Goal: Task Accomplishment & Management: Manage account settings

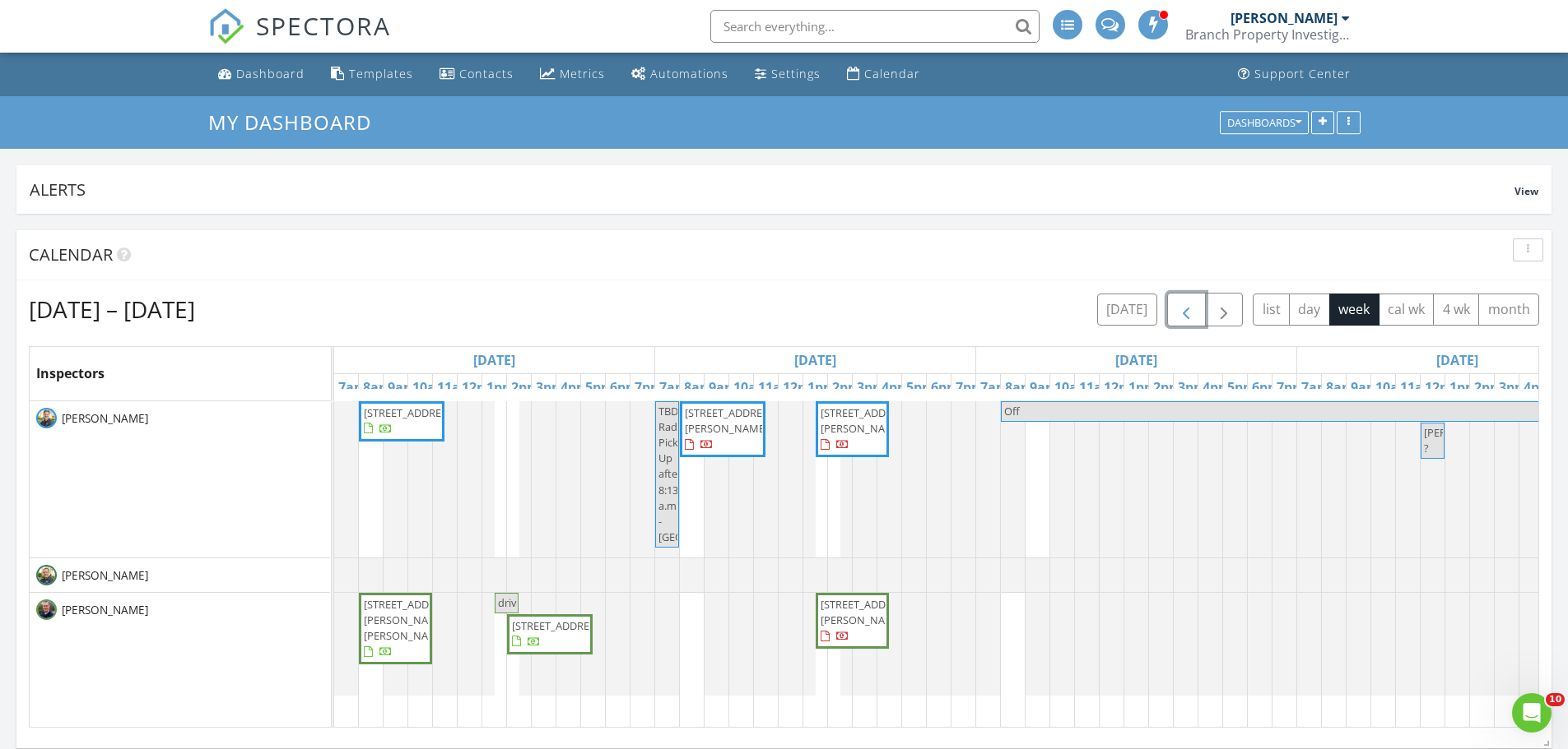
click at [1180, 311] on span "button" at bounding box center [1185, 310] width 20 height 20
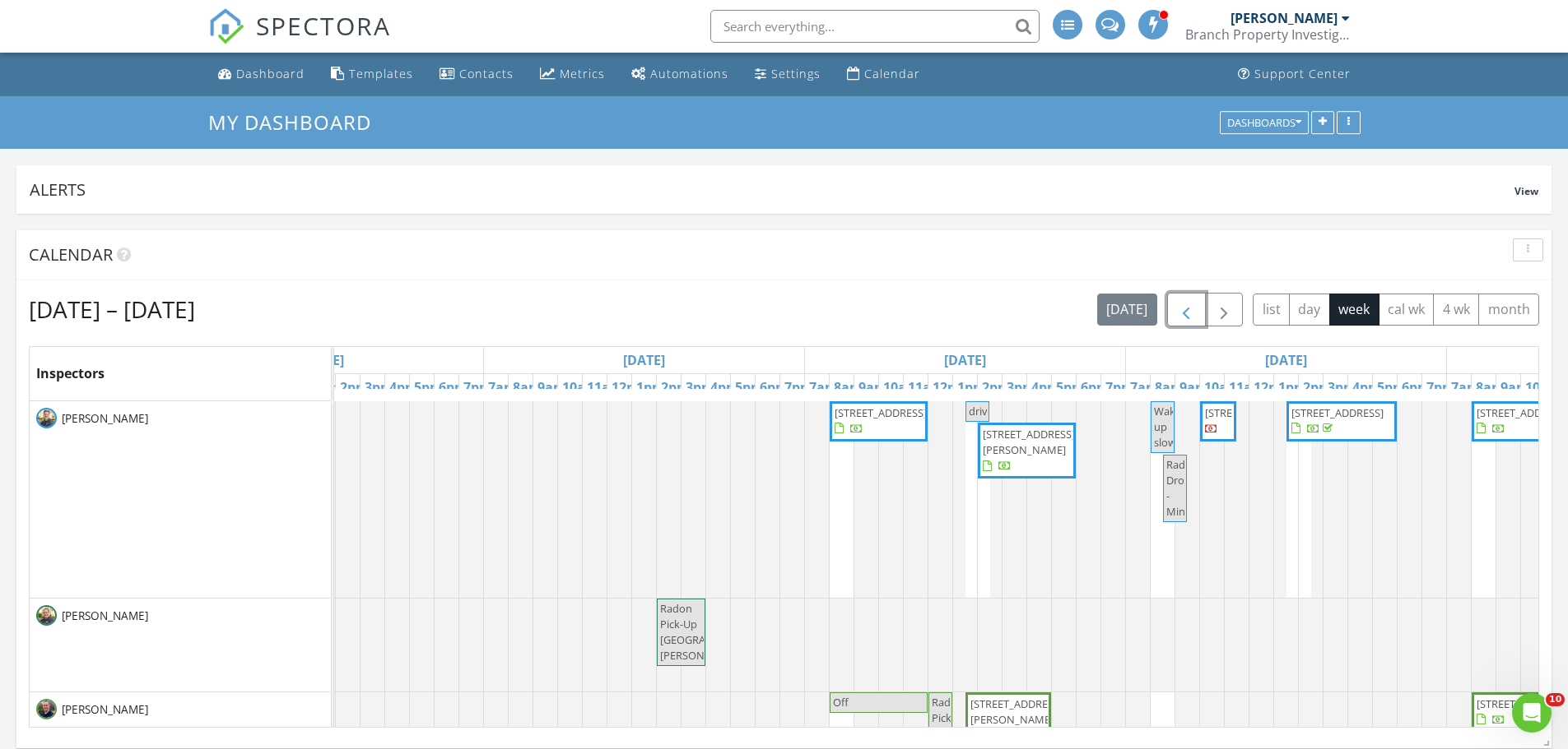
scroll to position [0, 1055]
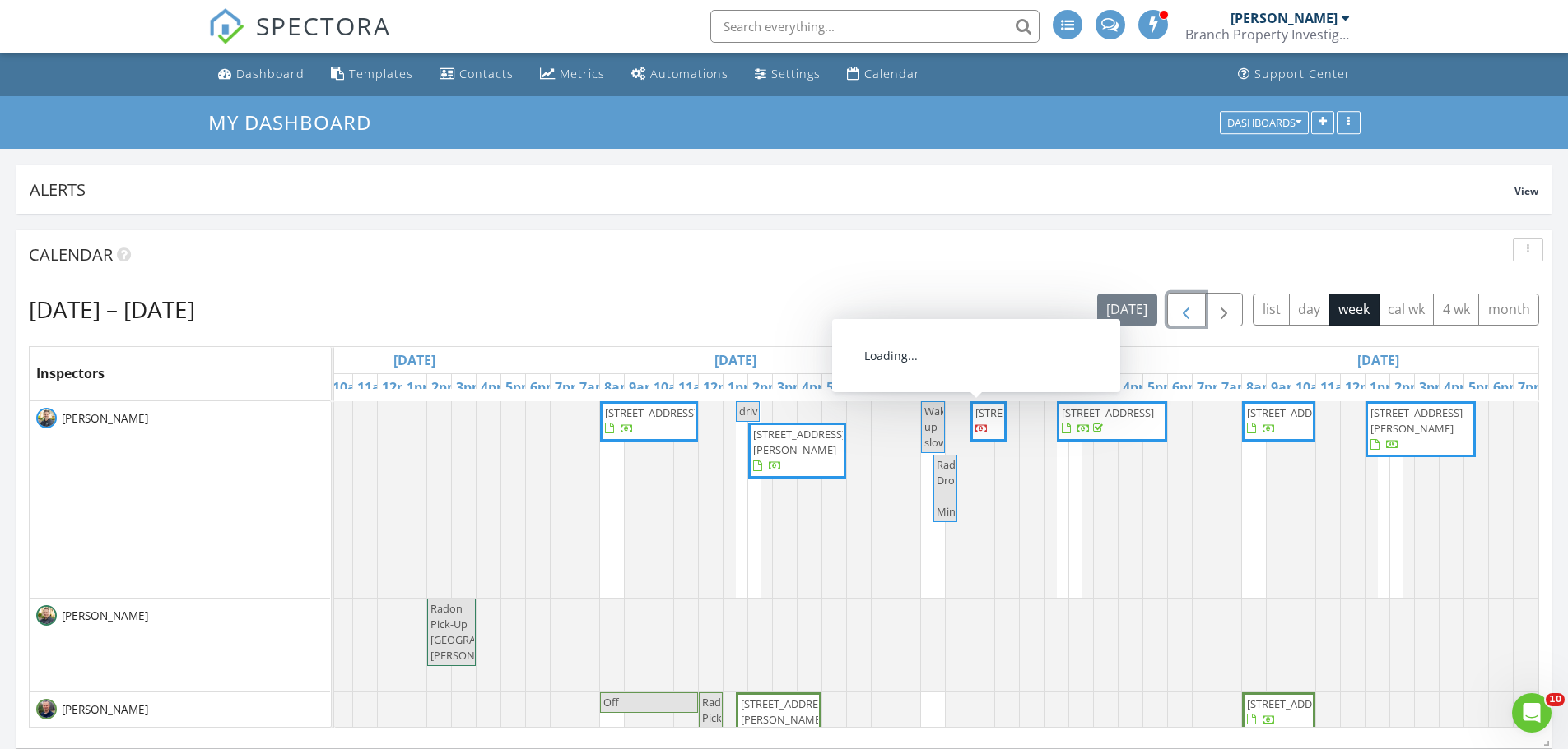
click at [976, 420] on span "3610 S 28th Ave, Minneapolis 55406" at bounding box center [1020, 412] width 92 height 15
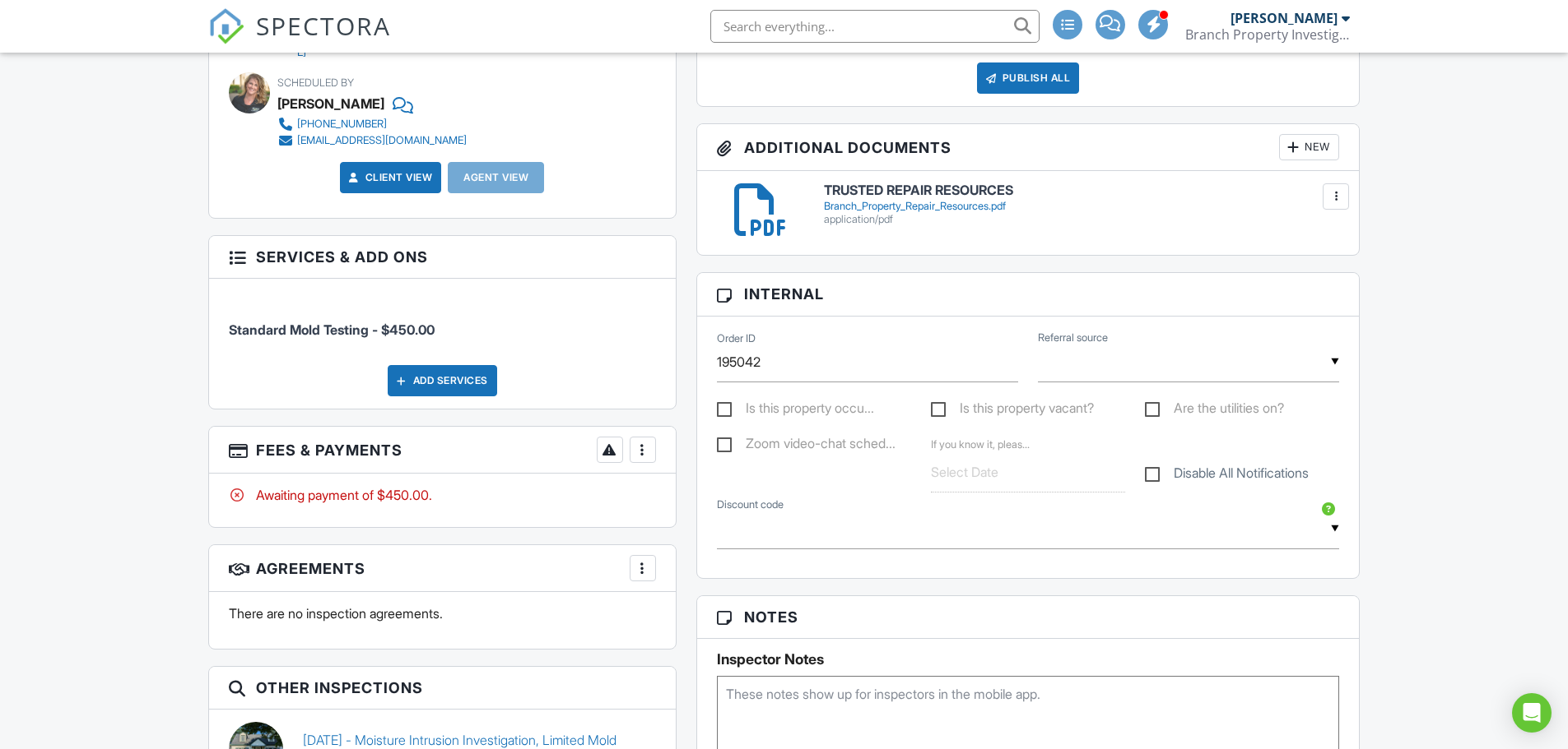
click at [644, 447] on div at bounding box center [642, 450] width 17 height 17
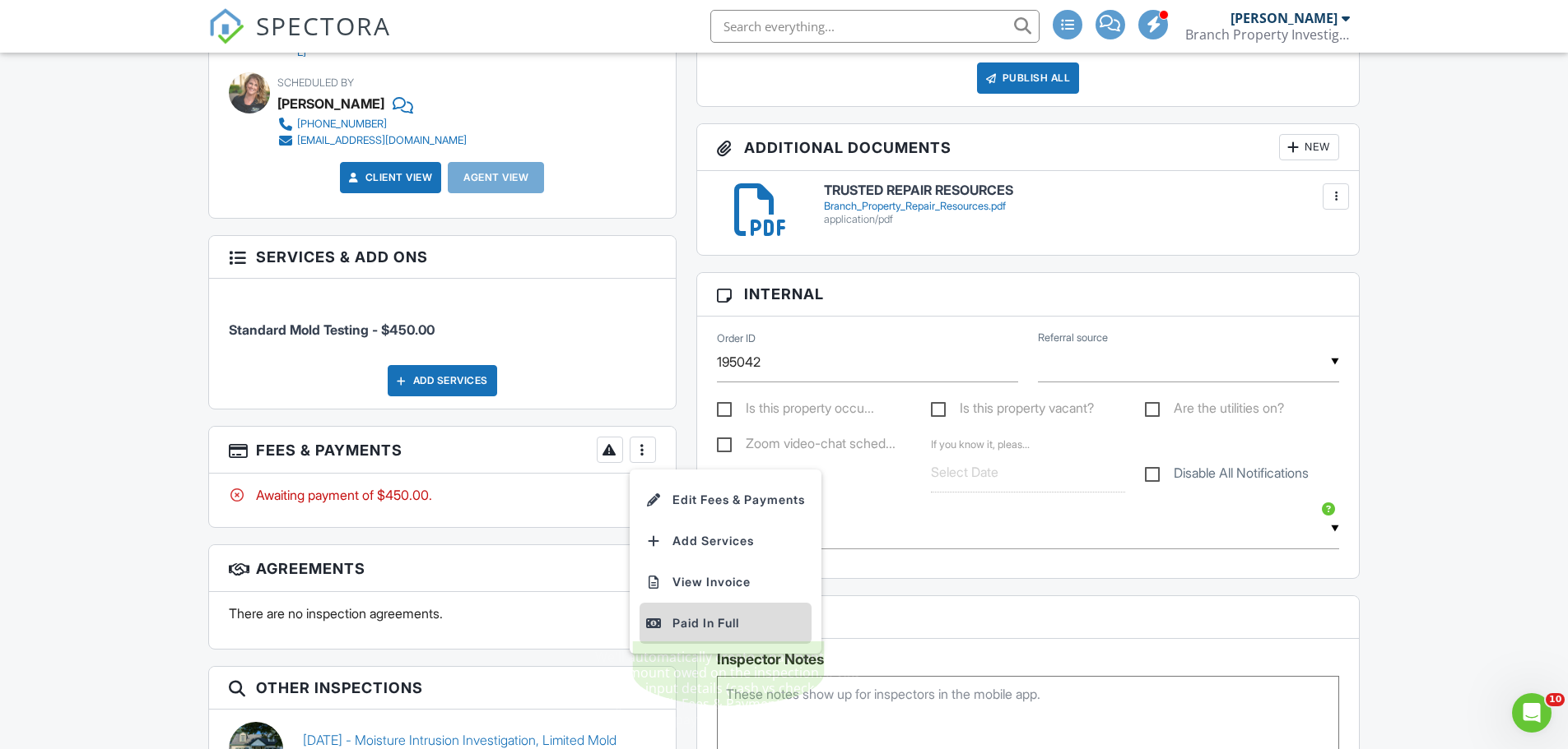
click at [680, 614] on div "Paid In Full" at bounding box center [725, 624] width 159 height 20
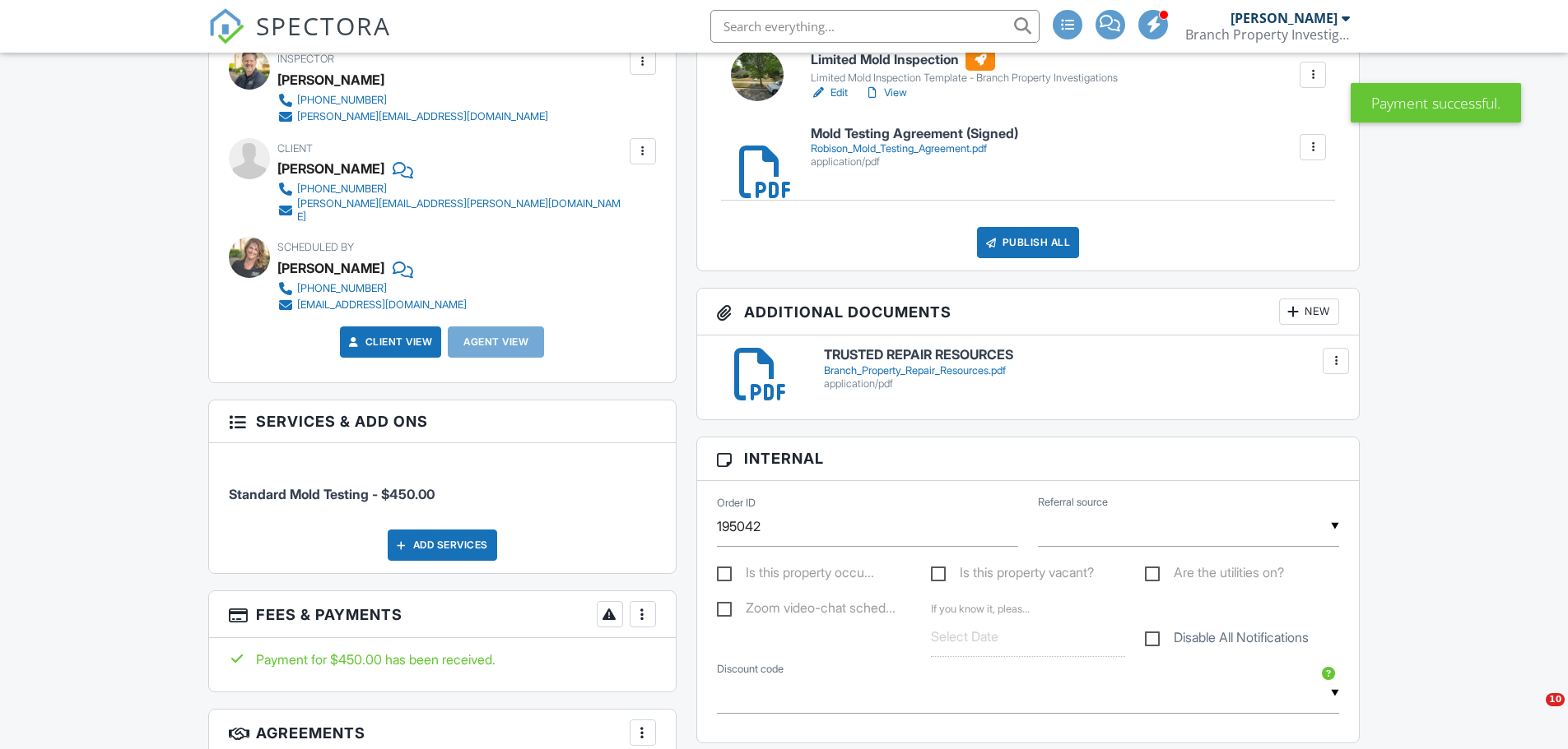
click at [942, 571] on label "Is this property vacant?" at bounding box center [1013, 575] width 163 height 21
click at [941, 571] on input "Is this property vacant?" at bounding box center [936, 575] width 11 height 11
checkbox input "true"
click at [1158, 570] on label "Are the utilities on?" at bounding box center [1214, 575] width 139 height 21
click at [1156, 570] on input "Are the utilities on?" at bounding box center [1150, 575] width 11 height 11
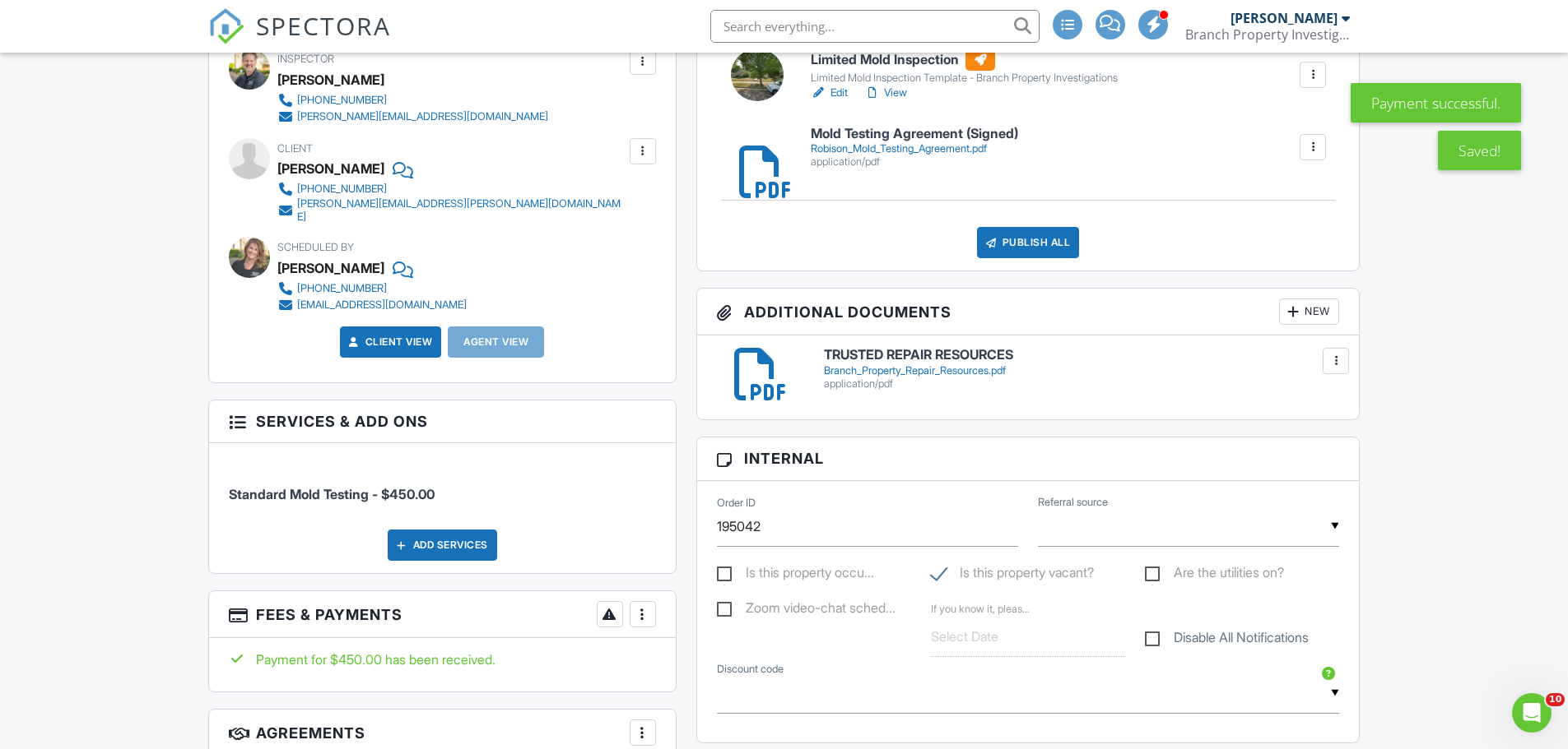
checkbox input "true"
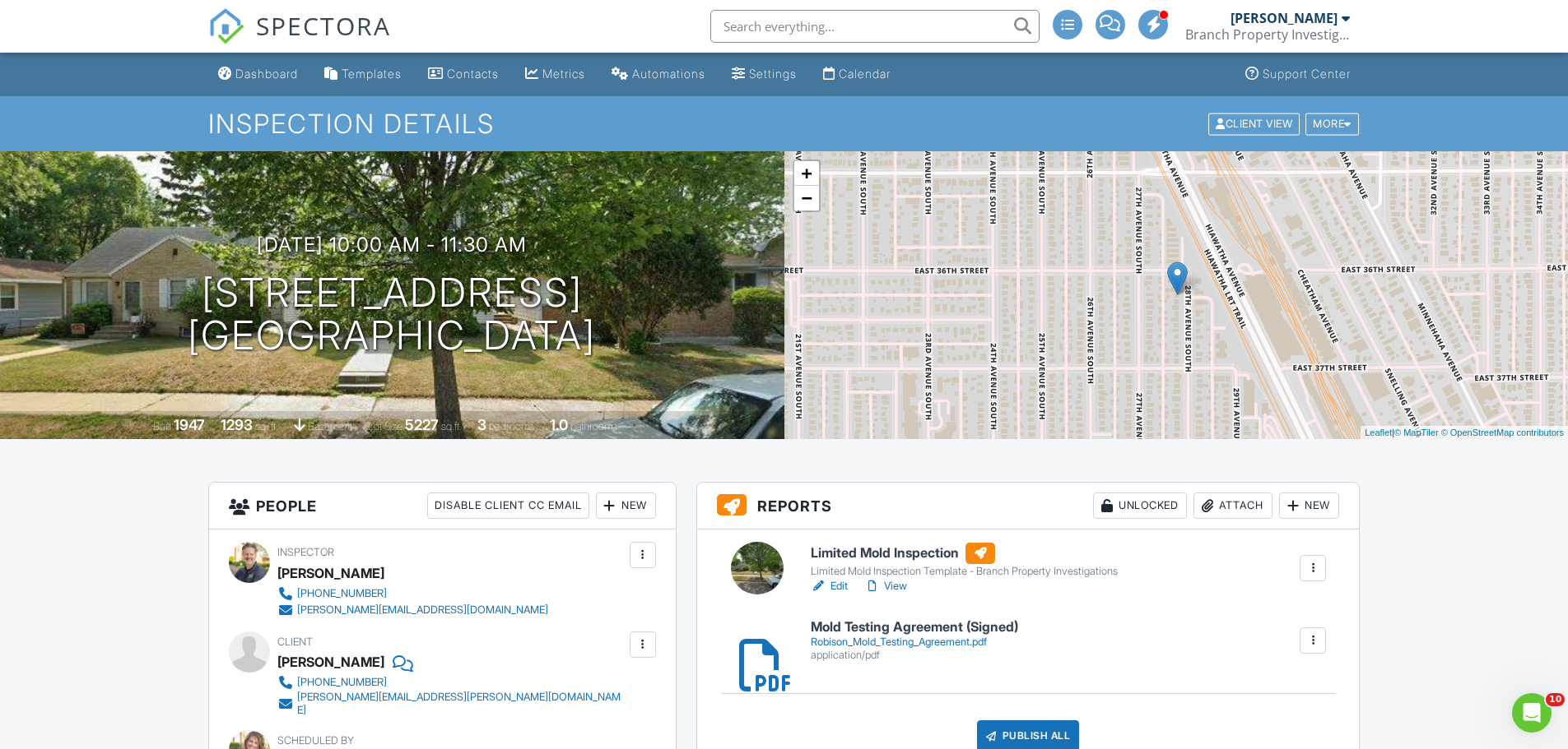
click at [898, 552] on h6 "Limited Mold Inspection" at bounding box center [964, 554] width 307 height 22
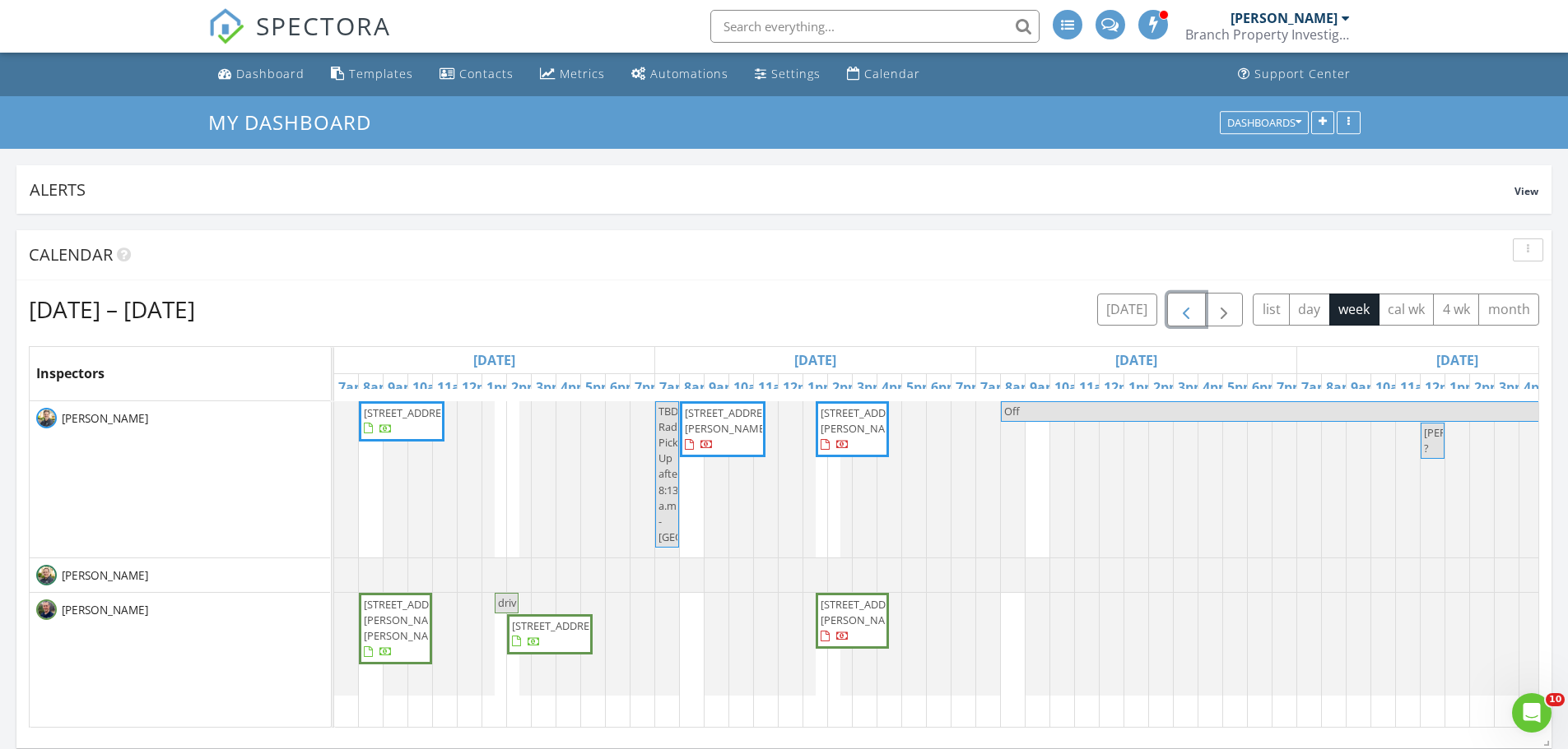
click at [1181, 308] on span "button" at bounding box center [1185, 310] width 20 height 20
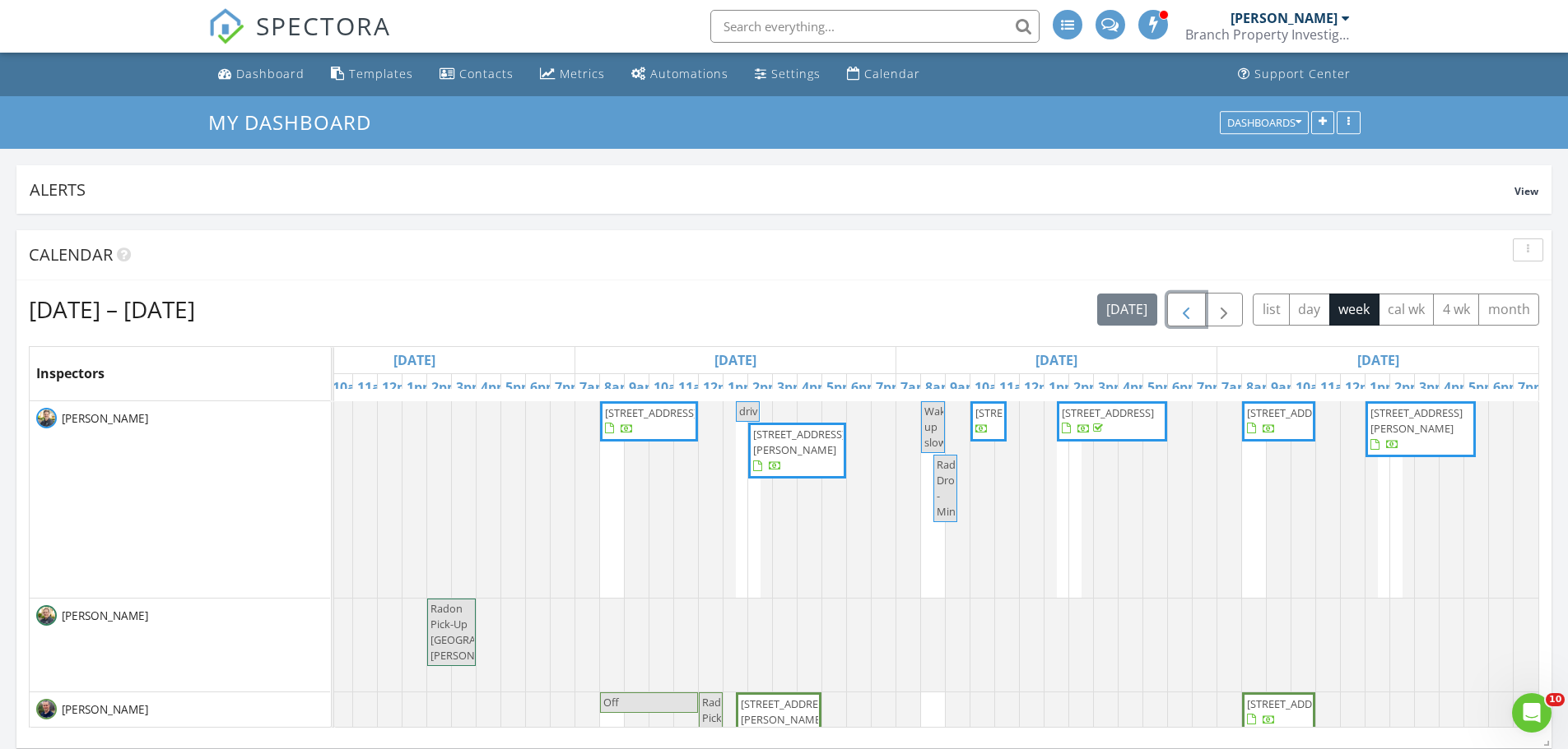
click at [770, 427] on span "650 Mount Curve Blvd, Saint Paul 55116" at bounding box center [799, 442] width 92 height 31
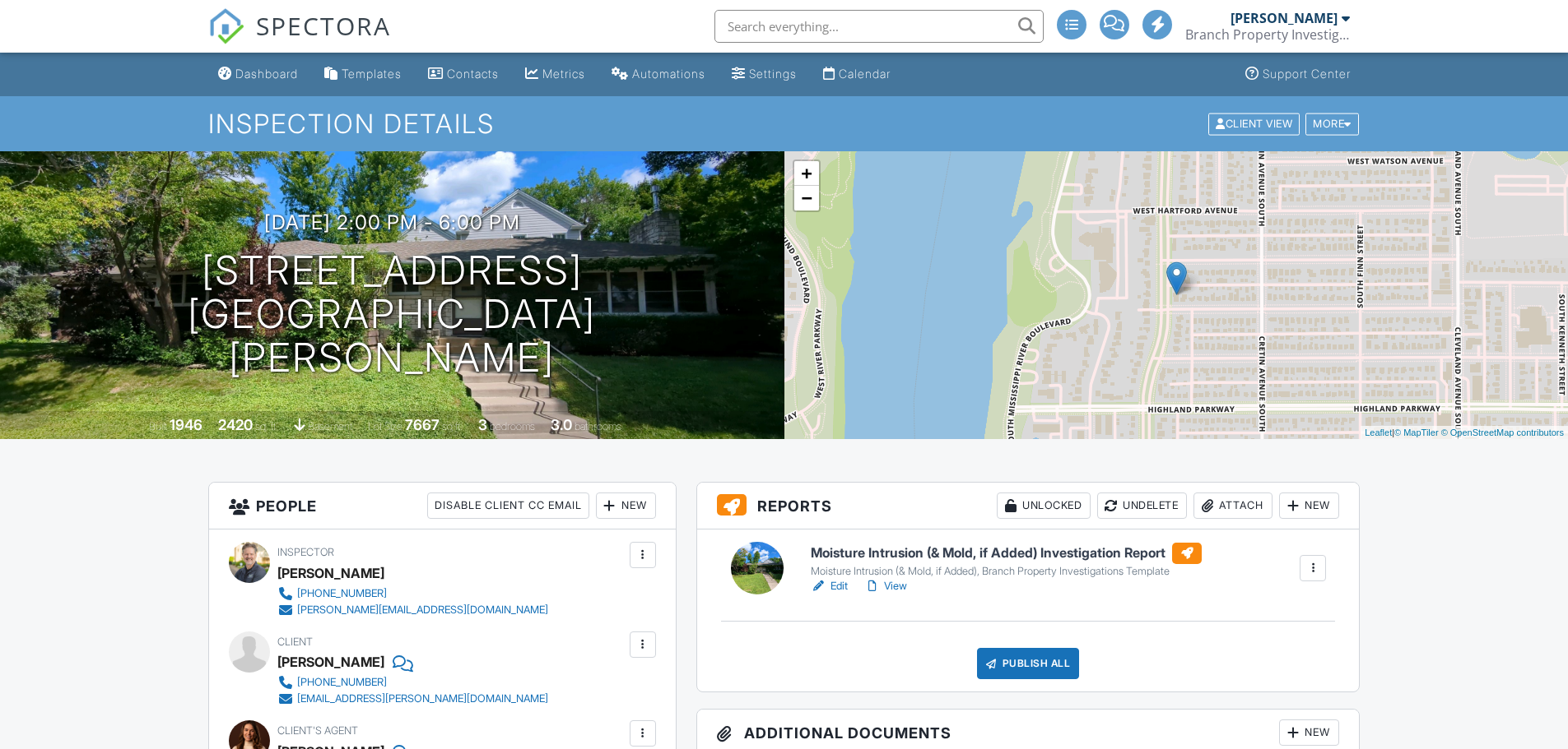
scroll to position [329, 0]
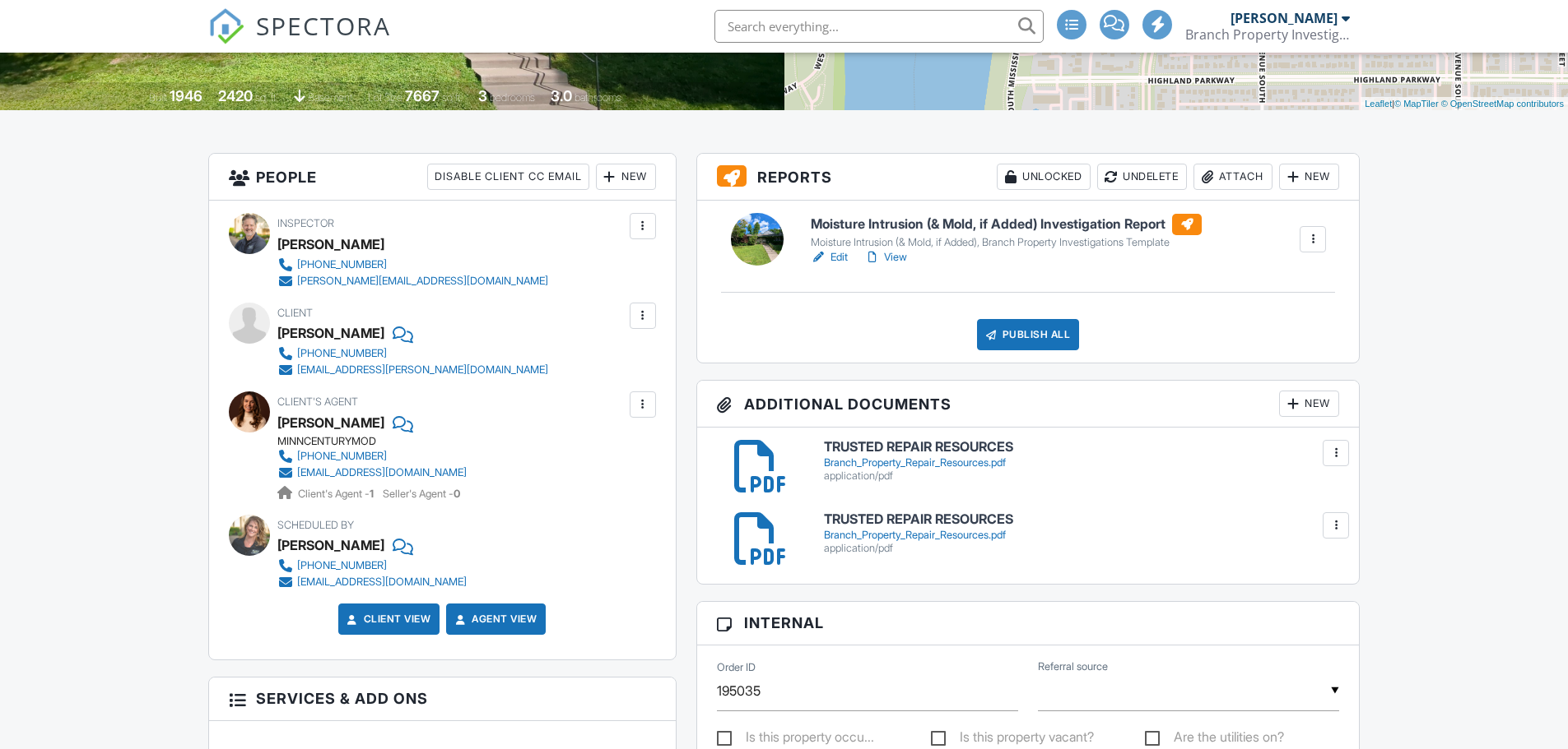
click at [904, 231] on h6 "Moisture Intrusion (& Mold, if Added) Investigation Report" at bounding box center [1006, 225] width 391 height 22
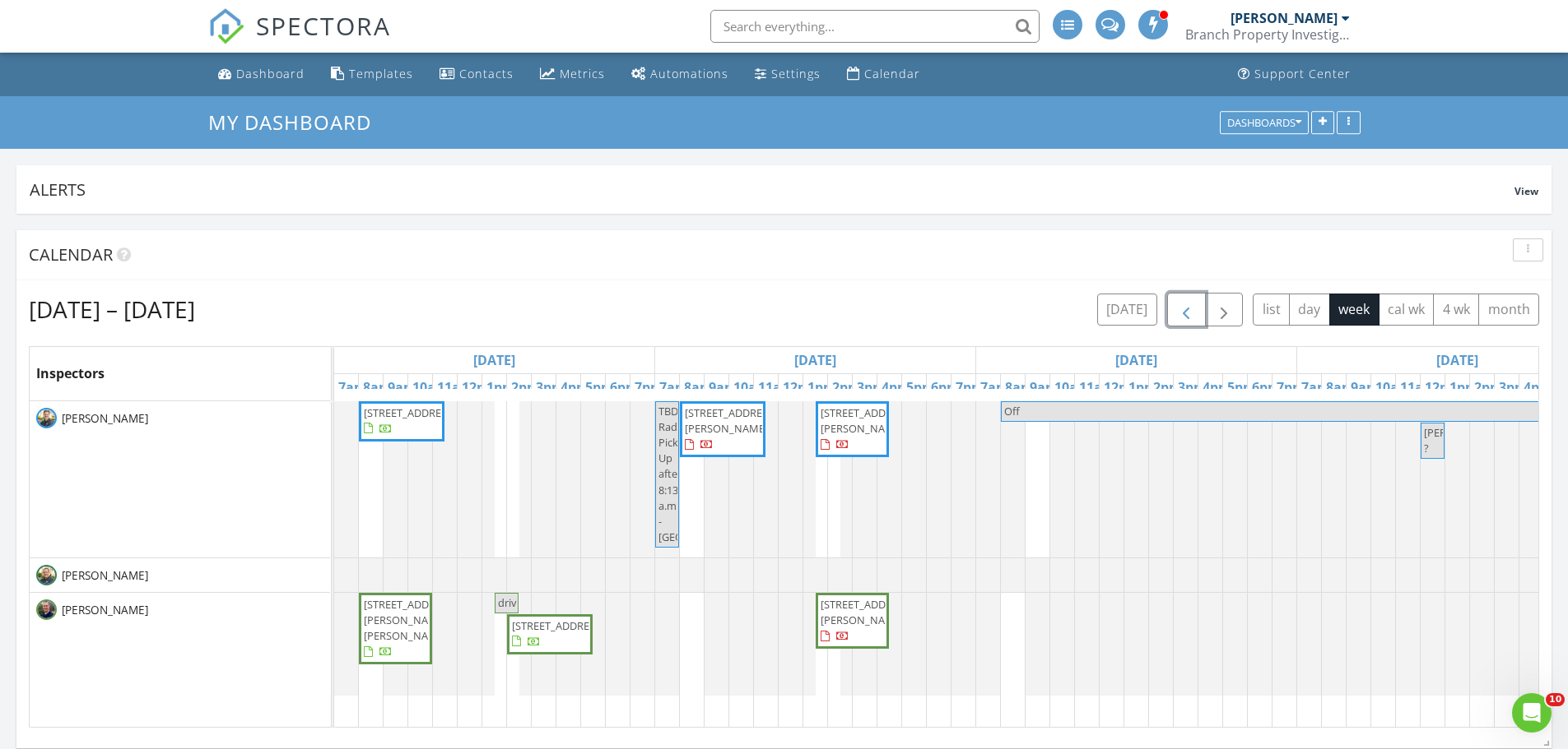
click at [1180, 304] on span "button" at bounding box center [1185, 310] width 20 height 20
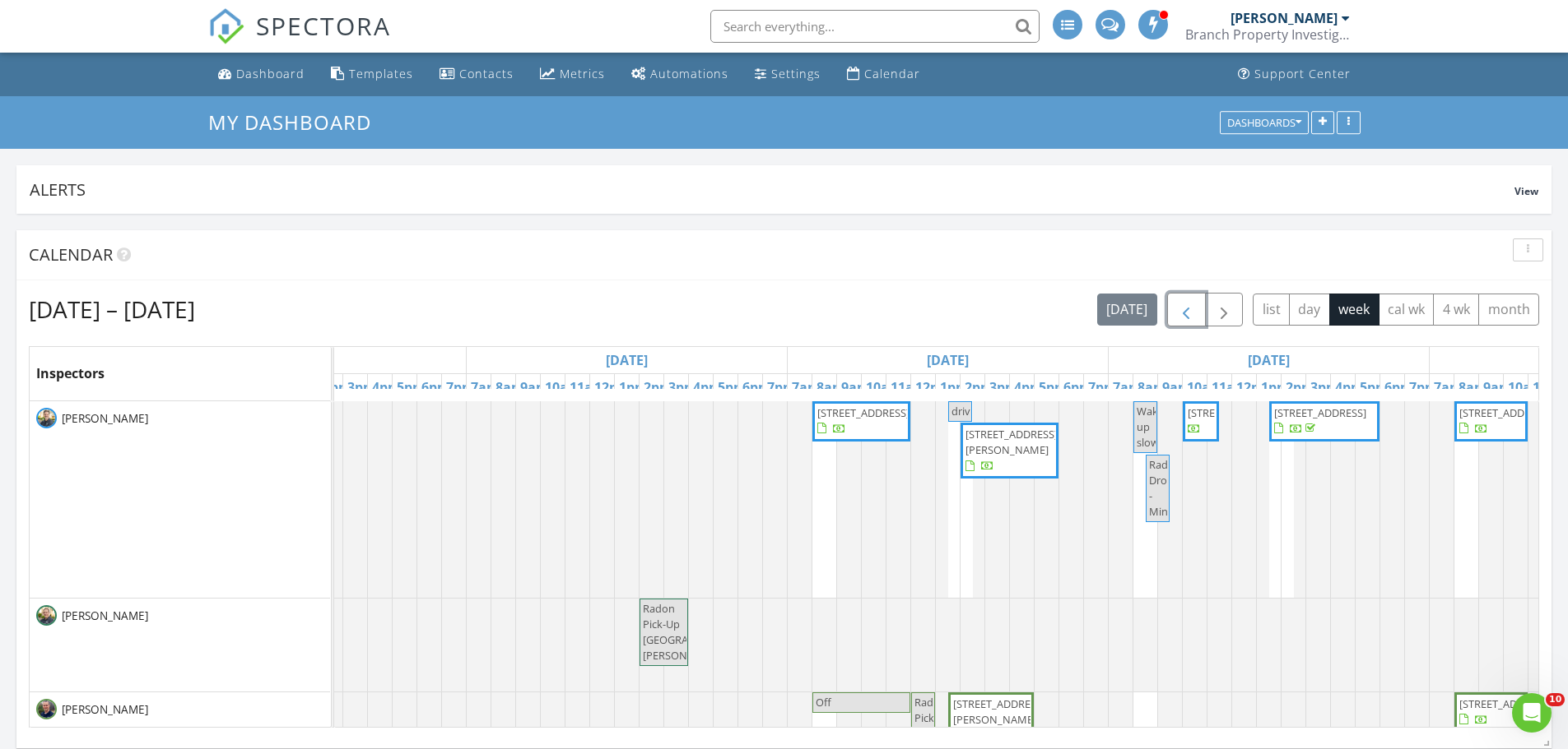
scroll to position [0, 1032]
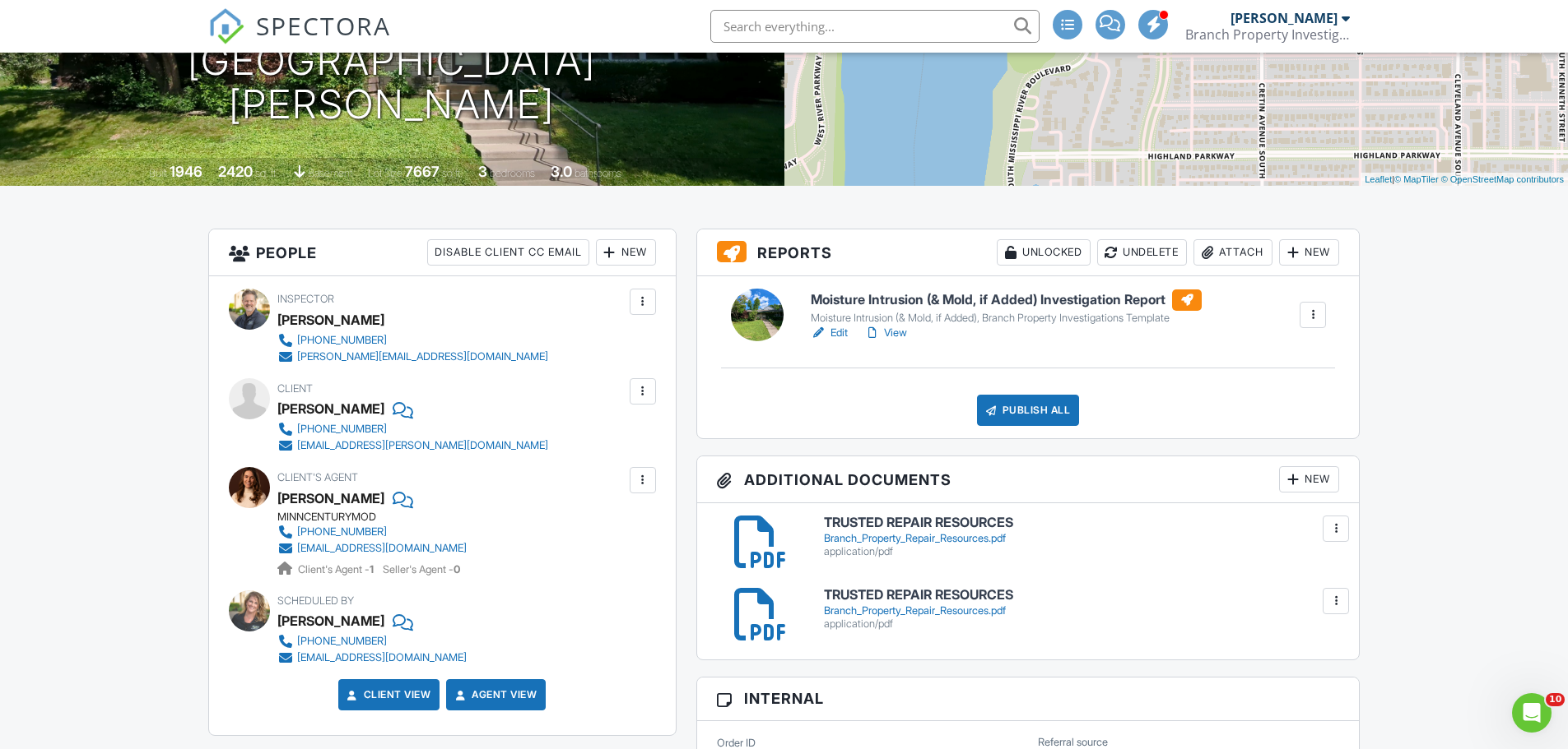
scroll to position [329, 0]
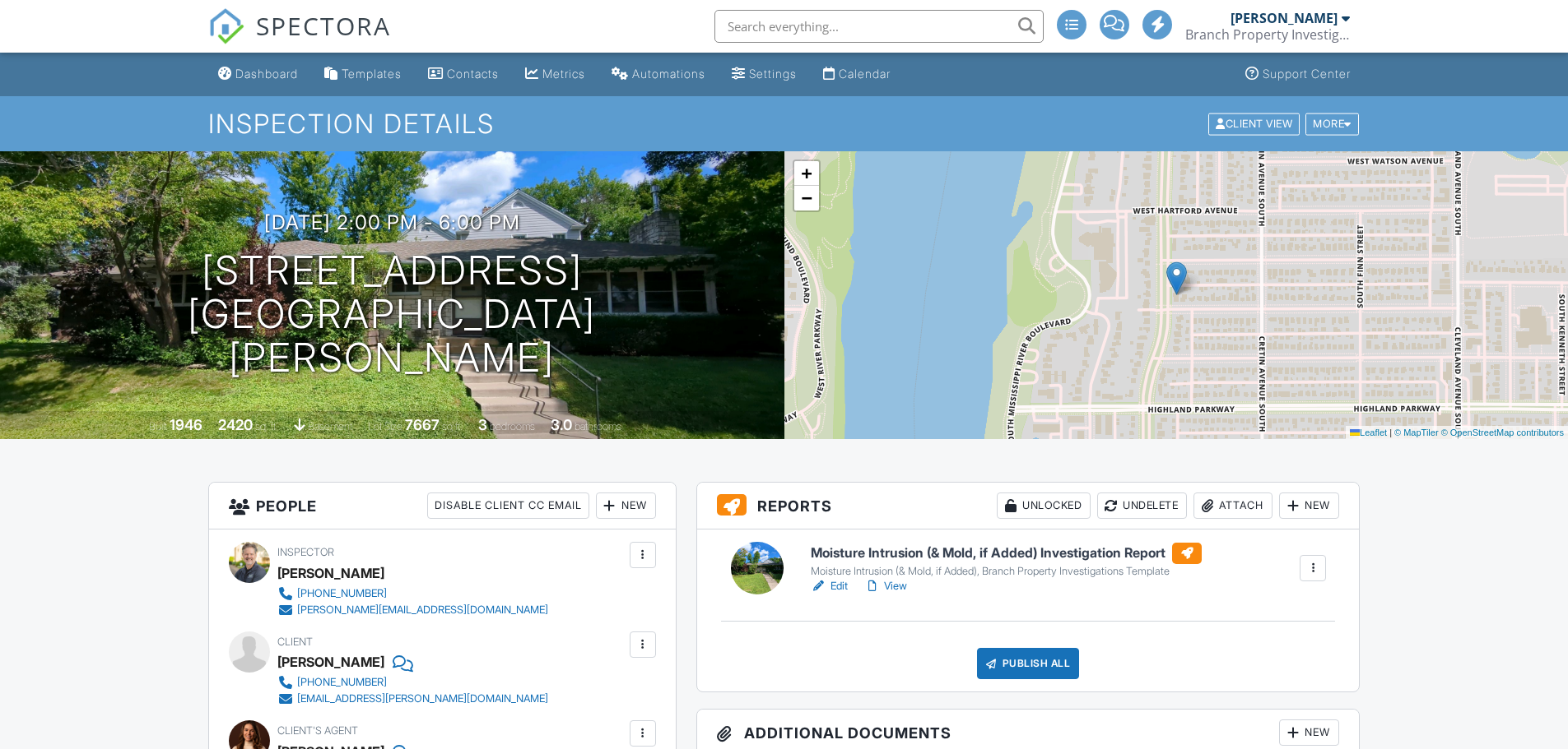
click at [1233, 493] on div "Attach" at bounding box center [1232, 506] width 78 height 26
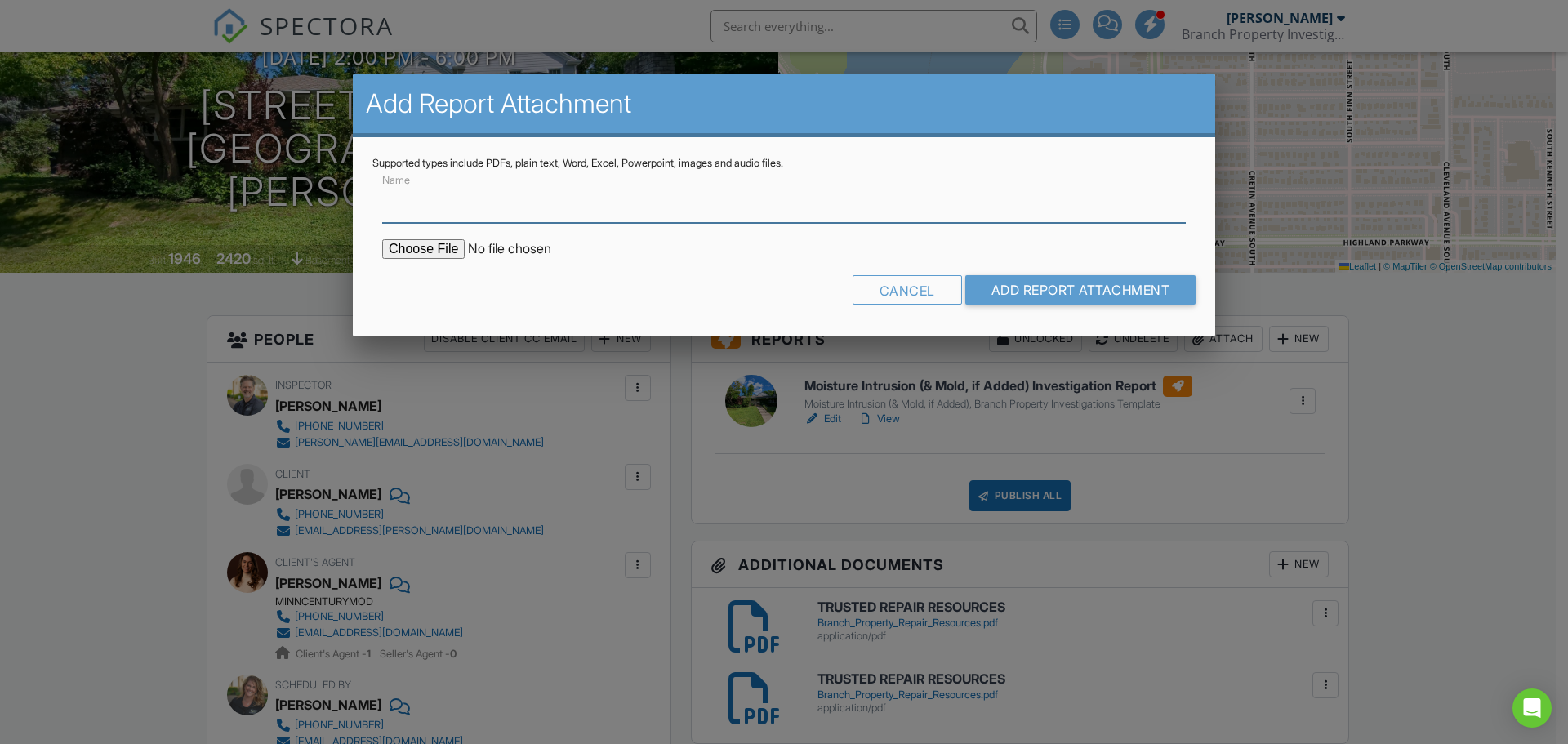
click at [667, 194] on input "Name" at bounding box center [784, 202] width 804 height 40
type input "Lab Mold Testing Results"
click at [390, 242] on input "file" at bounding box center [522, 250] width 278 height 20
type input "C:\fakepath\650 Mount Curve Blvd Mold Lab Results.pdf"
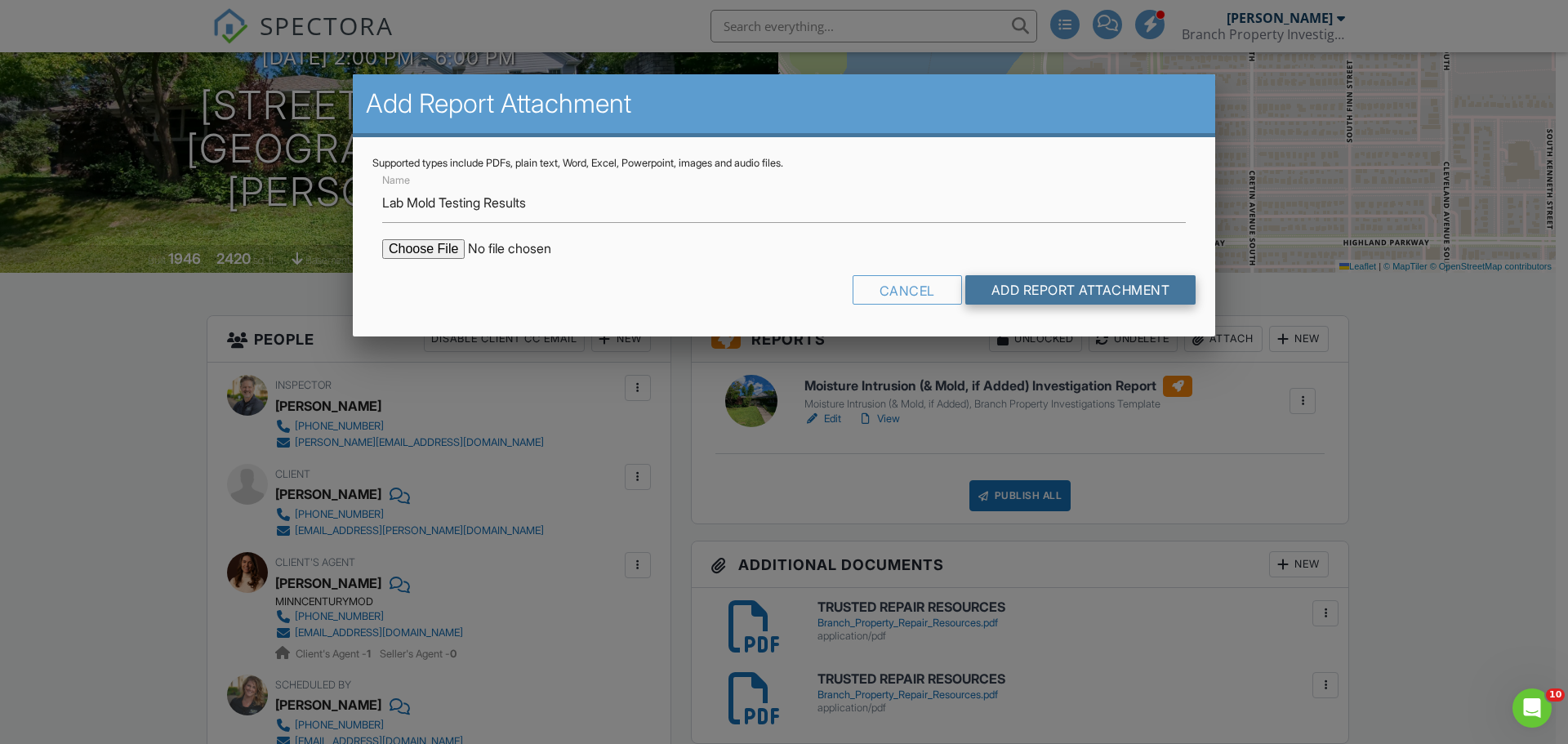
click at [1047, 298] on input "Add Report Attachment" at bounding box center [1081, 290] width 231 height 30
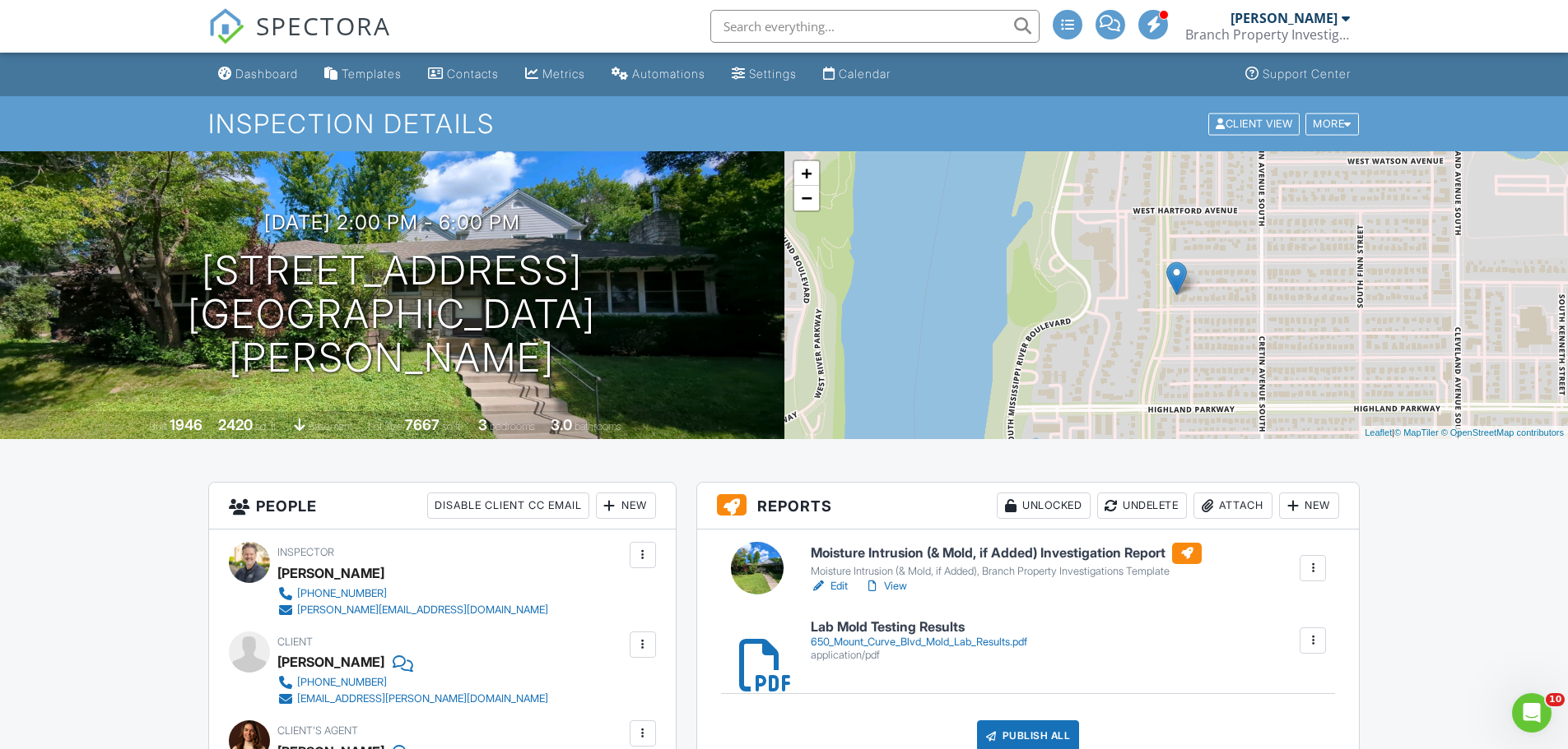
click at [950, 547] on h6 "Moisture Intrusion (& Mold, if Added) Investigation Report" at bounding box center [1006, 554] width 391 height 22
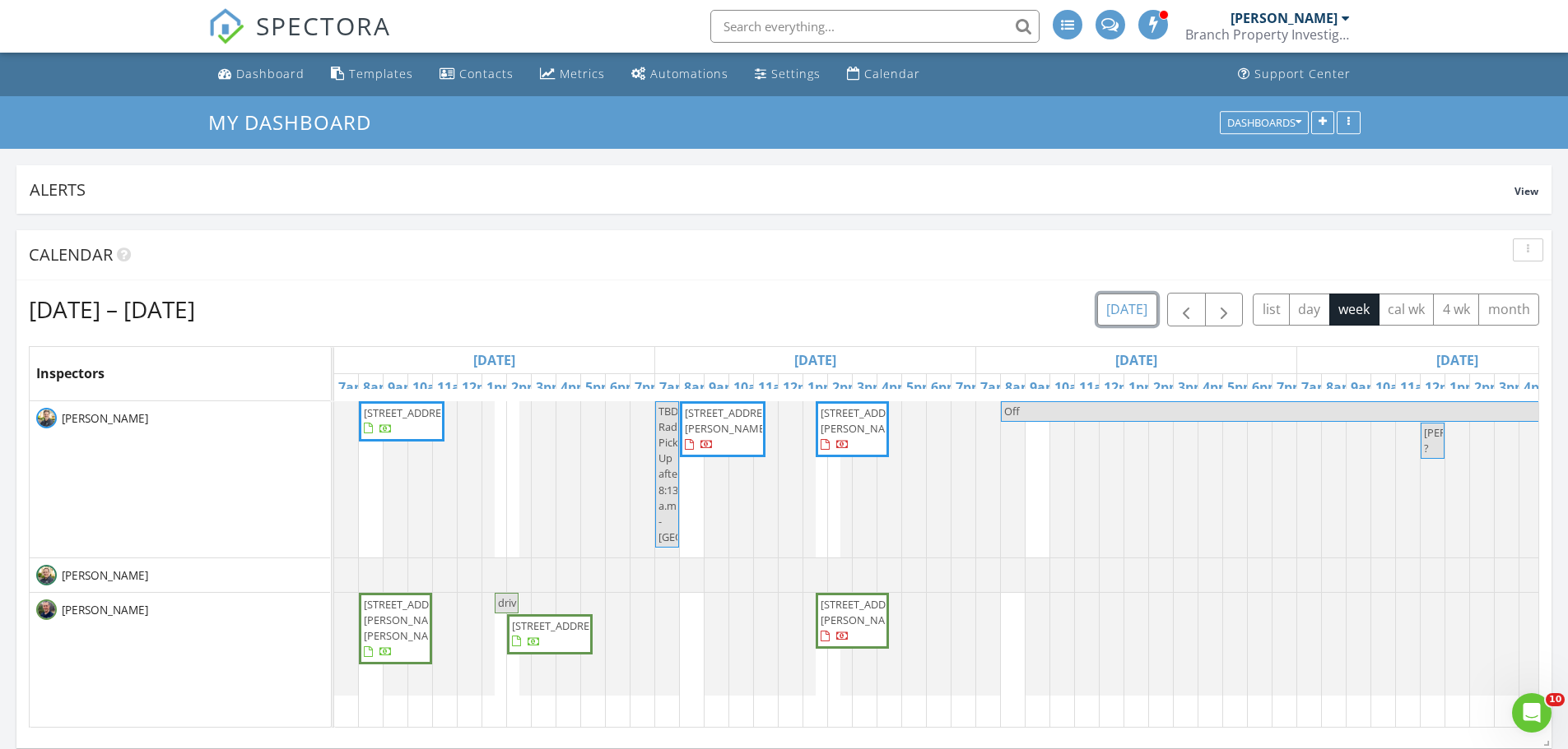
click at [1117, 311] on button "[DATE]" at bounding box center [1127, 310] width 60 height 32
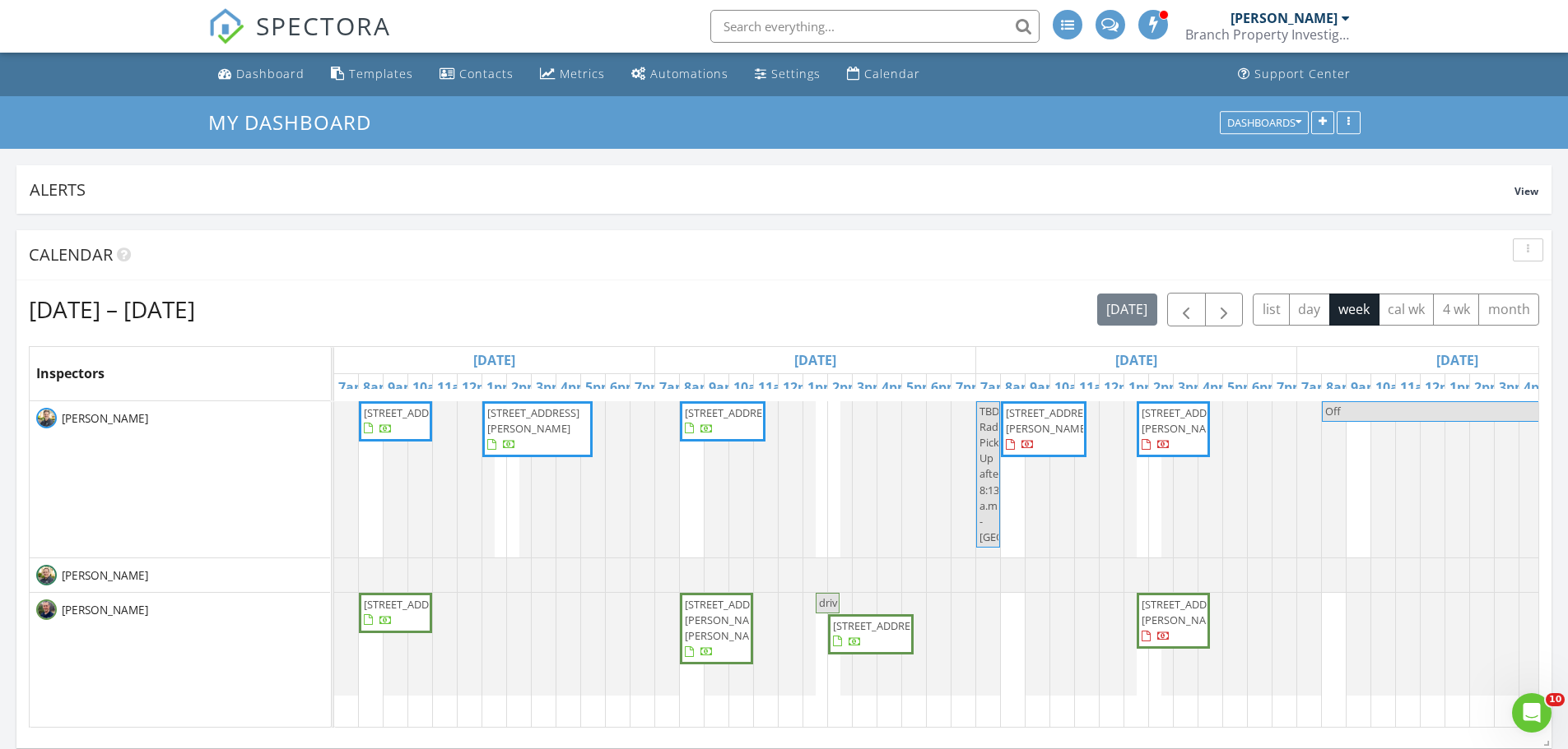
click at [380, 420] on span "215 Warwick St SE, Minneapolis 55414" at bounding box center [409, 412] width 92 height 15
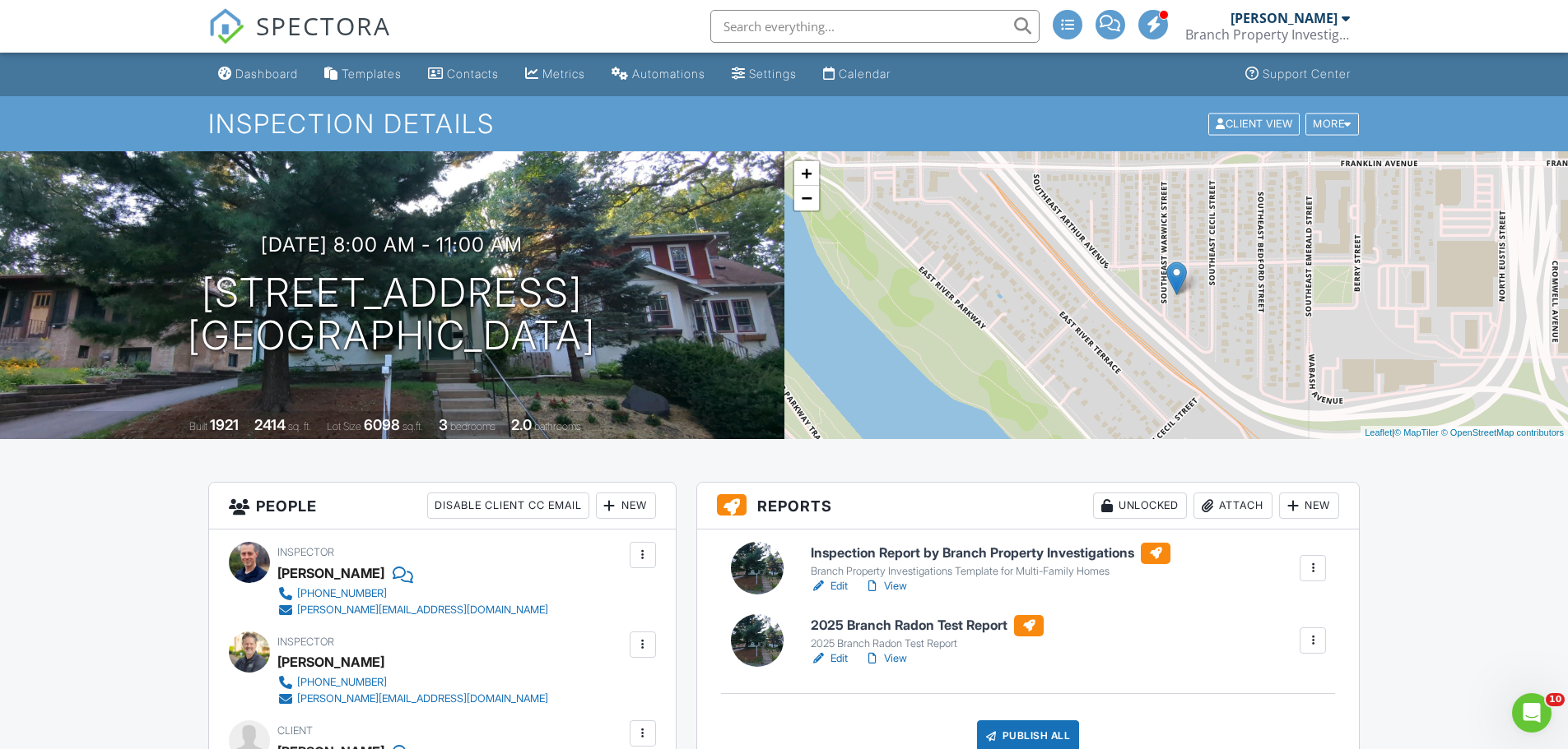
click at [872, 548] on h6 "Inspection Report by Branch Property Investigations" at bounding box center [991, 554] width 360 height 22
